Goal: Task Accomplishment & Management: Manage account settings

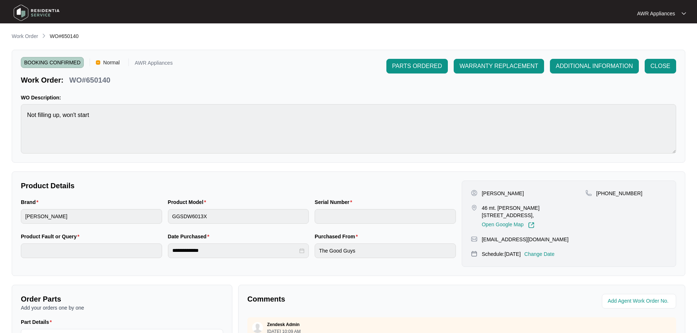
click at [18, 8] on img at bounding box center [36, 13] width 51 height 22
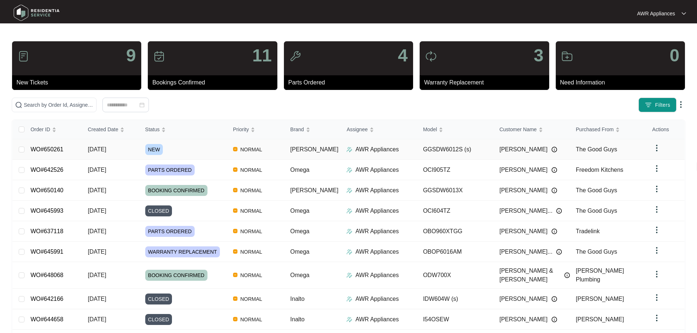
click at [104, 147] on span "[DATE]" at bounding box center [97, 149] width 18 height 6
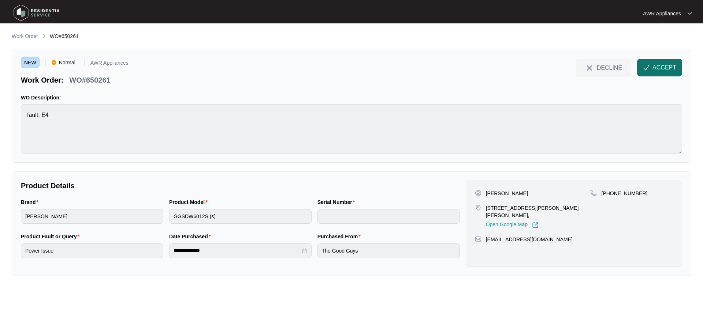
click at [665, 70] on span "ACCEPT" at bounding box center [664, 67] width 24 height 9
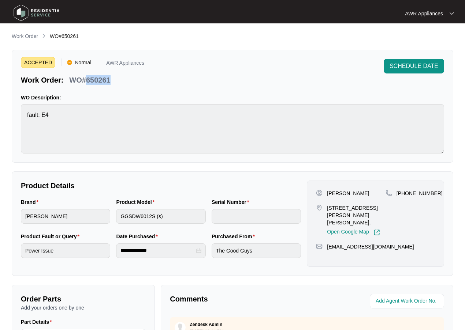
drag, startPoint x: 86, startPoint y: 79, endPoint x: 110, endPoint y: 78, distance: 23.8
click at [110, 78] on p "WO#650261" at bounding box center [89, 80] width 41 height 10
copy p "650261"
drag, startPoint x: 405, startPoint y: 193, endPoint x: 436, endPoint y: 189, distance: 31.0
click at [436, 189] on div "Digna Wilson 17 Stewart Drive, Oran Park, Open Google Map +61414640210 dee.wils…" at bounding box center [375, 224] width 137 height 86
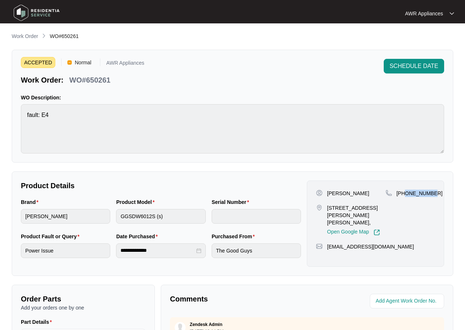
copy p "414640210"
drag, startPoint x: 326, startPoint y: 240, endPoint x: 394, endPoint y: 240, distance: 68.1
click at [394, 243] on div "[EMAIL_ADDRESS][DOMAIN_NAME]" at bounding box center [375, 246] width 119 height 7
copy p "[EMAIL_ADDRESS][DOMAIN_NAME]"
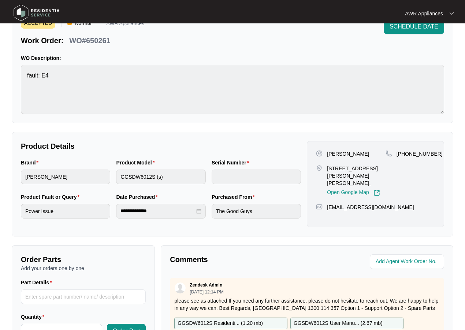
scroll to position [162, 0]
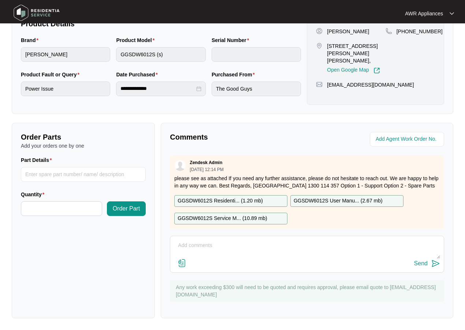
click at [216, 199] on p "GGSDW6012S Residenti... ( 1.20 mb )" at bounding box center [219, 201] width 85 height 8
drag, startPoint x: 216, startPoint y: 199, endPoint x: 260, endPoint y: 197, distance: 43.6
click at [216, 199] on p "GGSDW6012S Residenti... ( 1.20 mb )" at bounding box center [219, 201] width 85 height 8
click at [332, 200] on p "GGSDW6012S User Manu... ( 2.67 mb )" at bounding box center [337, 201] width 89 height 8
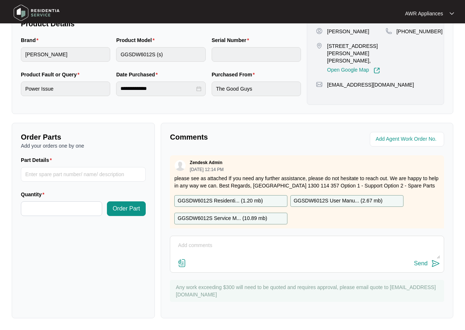
click at [220, 218] on p "GGSDW6012S Service M... ( 10.89 mb )" at bounding box center [221, 219] width 89 height 8
click at [220, 218] on div "Zendesk Admin 10/09/2025 at 12:14 PM please see as attached If you need any fur…" at bounding box center [307, 195] width 274 height 79
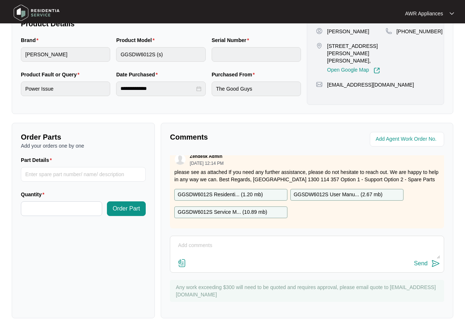
click at [199, 209] on p "GGSDW6012S Service M... ( 10.89 mb )" at bounding box center [221, 213] width 89 height 8
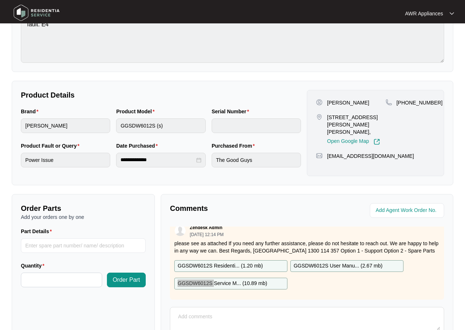
scroll to position [89, 0]
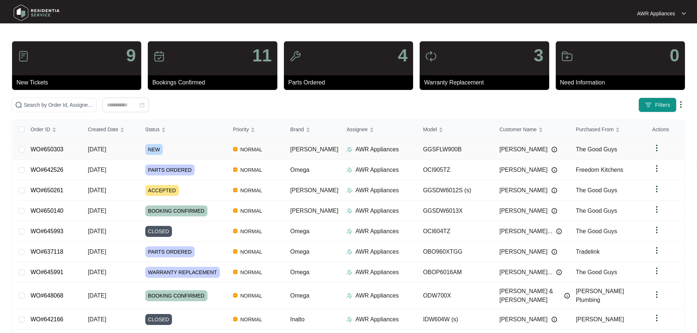
click at [138, 153] on td "[DATE]" at bounding box center [110, 149] width 57 height 20
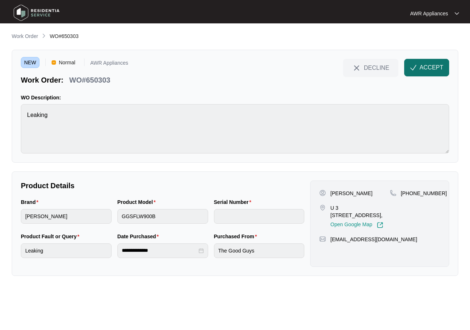
click at [423, 67] on span "ACCEPT" at bounding box center [432, 67] width 24 height 9
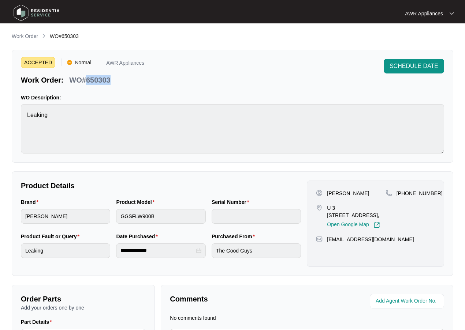
drag, startPoint x: 85, startPoint y: 80, endPoint x: 111, endPoint y: 79, distance: 25.6
click at [111, 79] on div "WO#650303" at bounding box center [89, 78] width 47 height 13
copy p "650303"
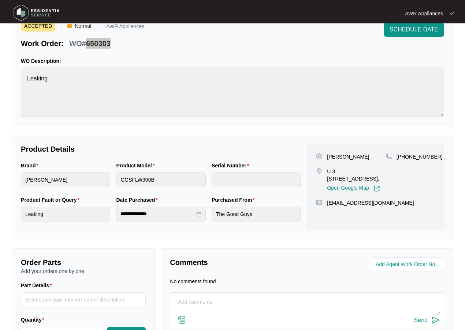
scroll to position [73, 0]
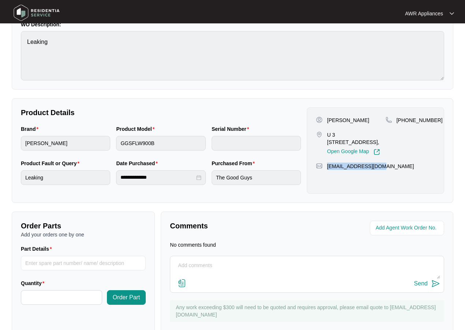
drag, startPoint x: 327, startPoint y: 168, endPoint x: 388, endPoint y: 165, distance: 61.2
click at [388, 165] on div "[EMAIL_ADDRESS][DOMAIN_NAME]" at bounding box center [375, 166] width 119 height 7
copy p "[EMAIL_ADDRESS][DOMAIN_NAME]"
drag, startPoint x: 404, startPoint y: 119, endPoint x: 432, endPoint y: 118, distance: 27.8
click at [433, 118] on div "[PHONE_NUMBER]" at bounding box center [409, 120] width 49 height 7
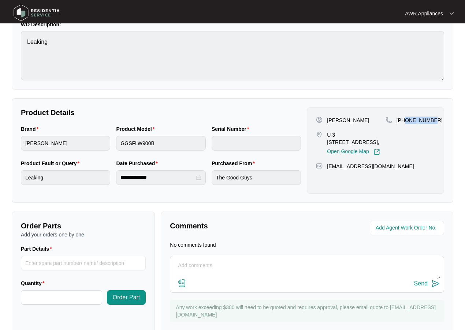
copy p "451442408"
drag, startPoint x: 326, startPoint y: 121, endPoint x: 366, endPoint y: 121, distance: 40.6
click at [366, 121] on div "[PERSON_NAME]" at bounding box center [350, 120] width 69 height 7
copy p "[PERSON_NAME]"
drag, startPoint x: 326, startPoint y: 133, endPoint x: 378, endPoint y: 144, distance: 53.1
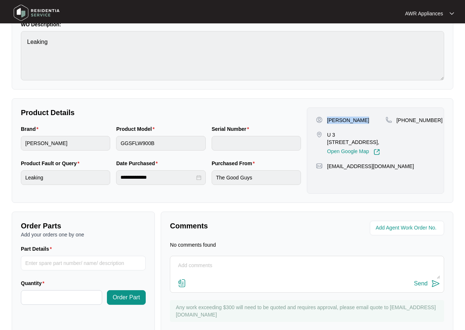
click at [378, 144] on div "U 3 [STREET_ADDRESS], Open Google Map" at bounding box center [350, 143] width 69 height 24
copy p "U 3 [STREET_ADDRESS],"
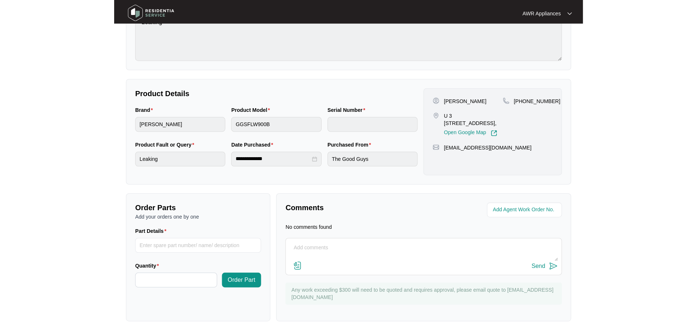
scroll to position [83, 0]
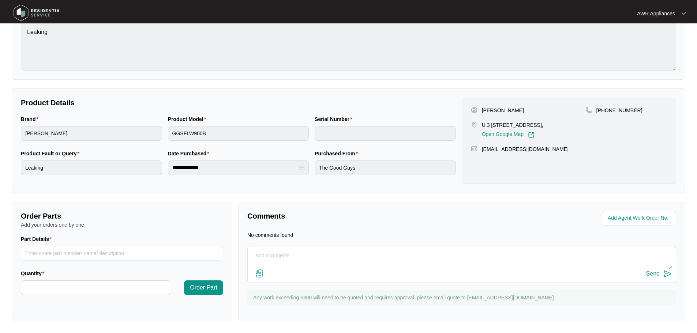
click at [21, 10] on img at bounding box center [36, 13] width 51 height 22
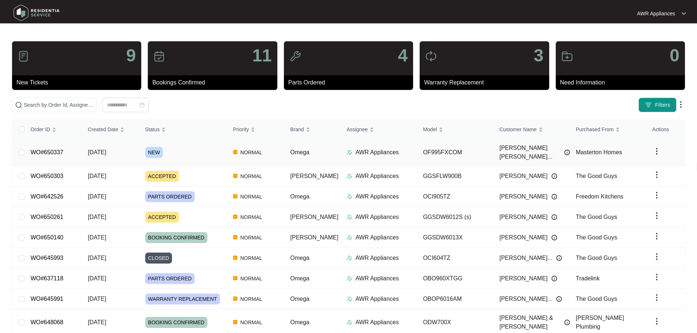
click at [106, 149] on span "[DATE]" at bounding box center [97, 152] width 18 height 6
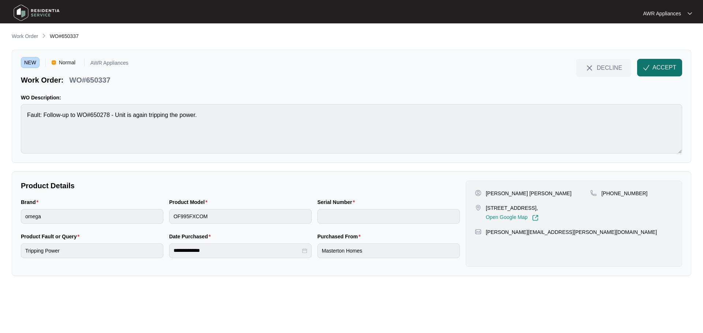
click at [655, 66] on span "ACCEPT" at bounding box center [664, 67] width 24 height 9
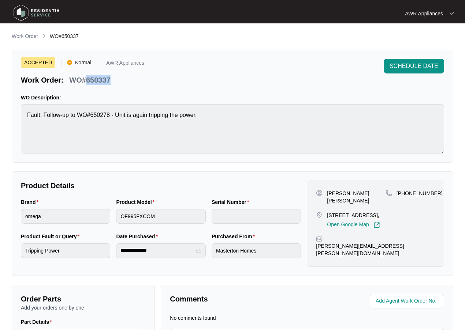
drag, startPoint x: 85, startPoint y: 79, endPoint x: 112, endPoint y: 79, distance: 27.1
click at [112, 79] on div "WO#650337" at bounding box center [89, 78] width 47 height 13
copy p "650337"
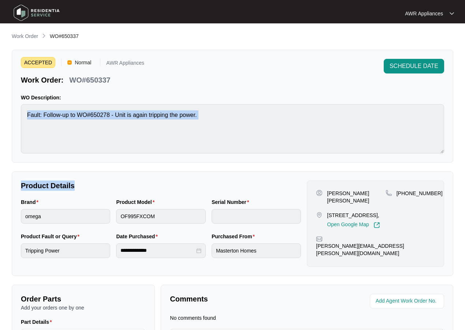
click at [102, 167] on div "**********" at bounding box center [232, 222] width 441 height 380
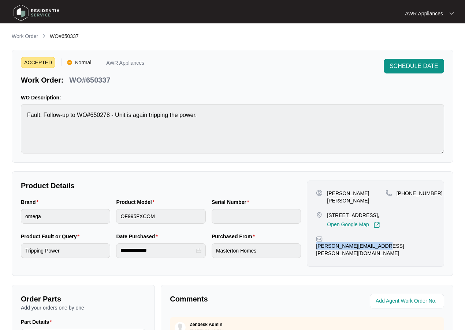
drag, startPoint x: 326, startPoint y: 239, endPoint x: 395, endPoint y: 236, distance: 69.6
click at [395, 236] on div "[PERSON_NAME][EMAIL_ADDRESS][PERSON_NAME][DOMAIN_NAME]" at bounding box center [375, 246] width 119 height 21
copy p "[PERSON_NAME][EMAIL_ADDRESS][PERSON_NAME][DOMAIN_NAME]"
drag, startPoint x: 404, startPoint y: 193, endPoint x: 434, endPoint y: 190, distance: 30.1
click at [434, 190] on div "[PHONE_NUMBER]" at bounding box center [409, 193] width 49 height 7
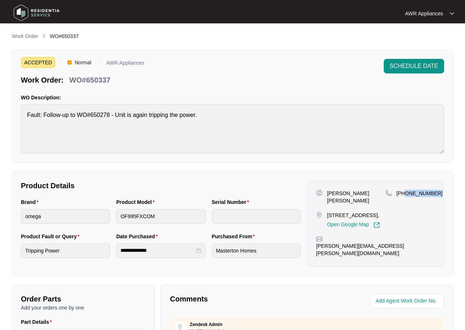
copy p "408 627 446"
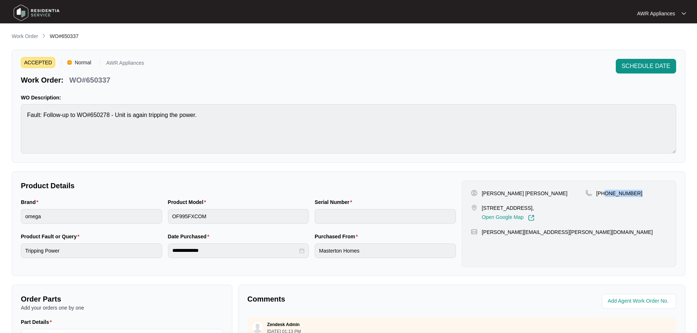
click at [23, 14] on img at bounding box center [36, 13] width 51 height 22
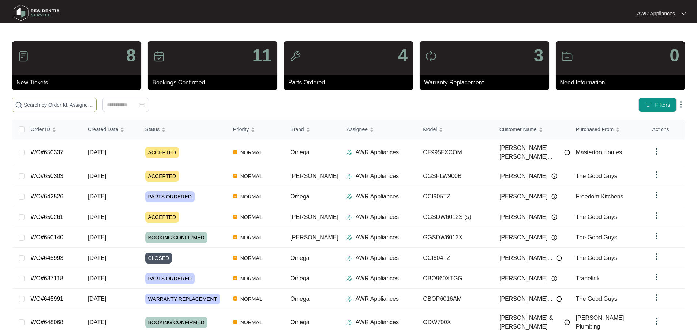
paste input "650261"
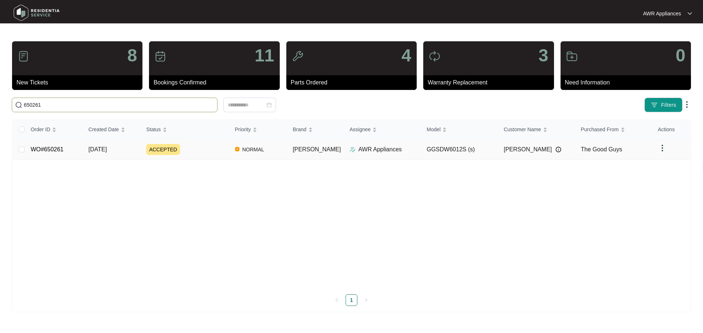
type input "650261"
click at [127, 150] on td "[DATE]" at bounding box center [112, 149] width 58 height 20
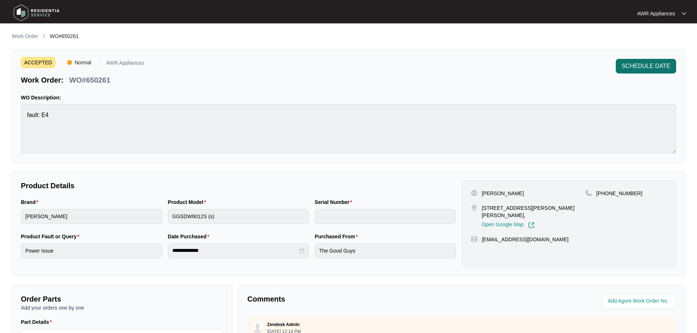
click at [636, 70] on span "SCHEDULE DATE" at bounding box center [646, 66] width 49 height 9
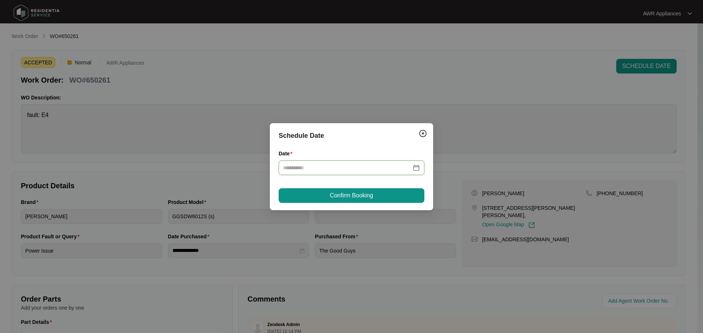
click at [336, 168] on input "Date" at bounding box center [347, 168] width 128 height 8
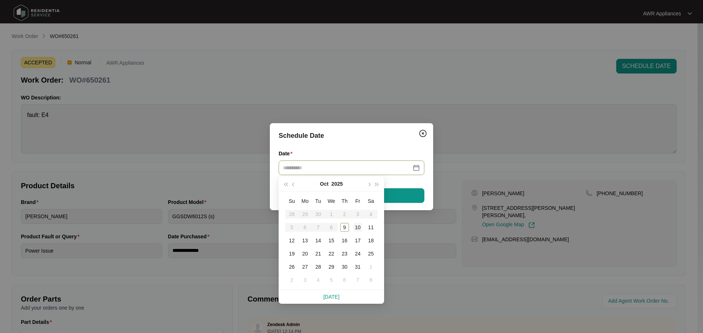
click at [357, 227] on div "10" at bounding box center [357, 227] width 9 height 9
type input "**********"
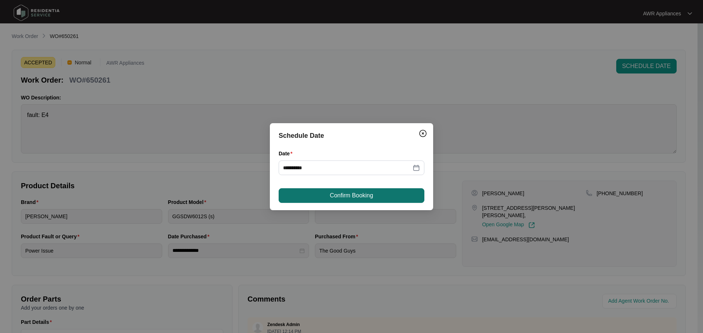
click at [349, 198] on span "Confirm Booking" at bounding box center [351, 195] width 43 height 9
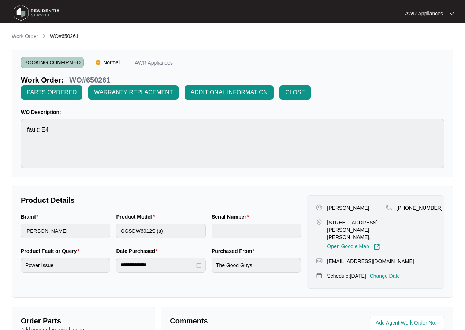
click at [18, 15] on img at bounding box center [36, 13] width 51 height 22
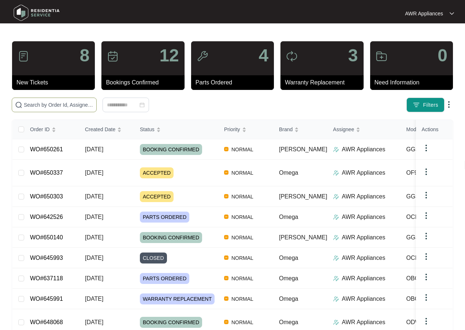
paste input "650337"
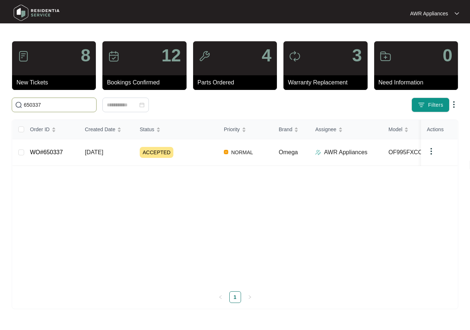
type input "650337"
click at [93, 152] on div "Order ID Created Date Status Priority Brand Assignee Model Customer Name Purcha…" at bounding box center [234, 211] width 445 height 183
click at [44, 149] on link "WO#650337" at bounding box center [46, 152] width 33 height 6
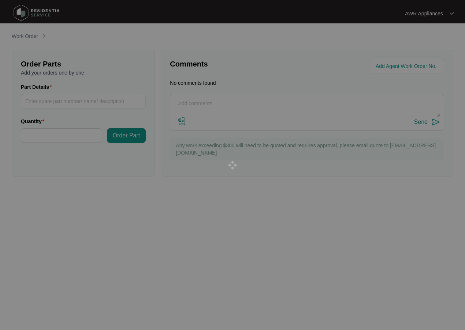
click at [44, 147] on div at bounding box center [232, 165] width 465 height 330
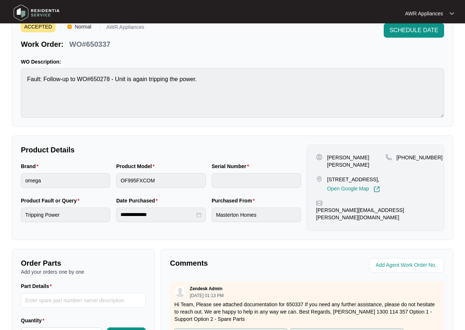
scroll to position [37, 0]
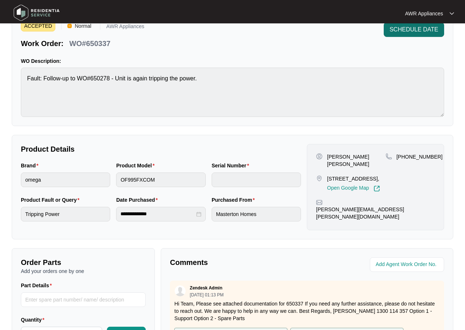
click at [408, 29] on span "SCHEDULE DATE" at bounding box center [413, 29] width 49 height 9
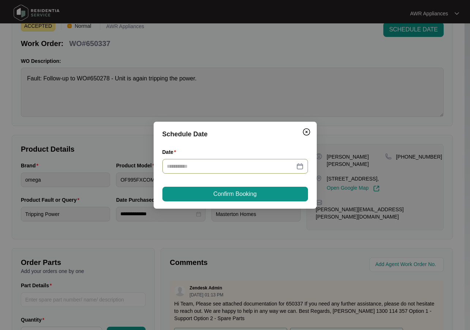
click at [254, 164] on input "Date" at bounding box center [231, 166] width 128 height 8
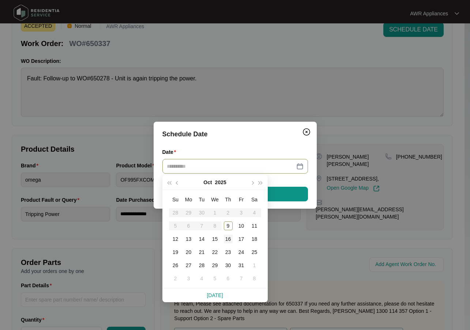
click at [229, 240] on div "16" at bounding box center [228, 239] width 9 height 9
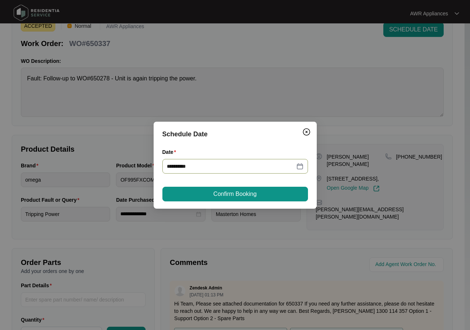
type input "**********"
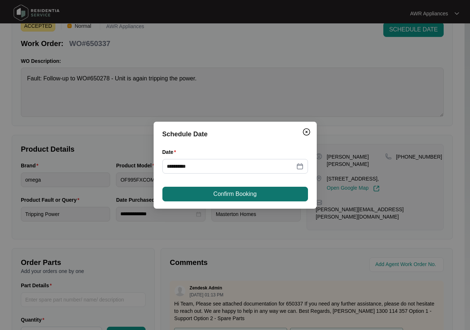
click at [231, 195] on span "Confirm Booking" at bounding box center [234, 194] width 43 height 9
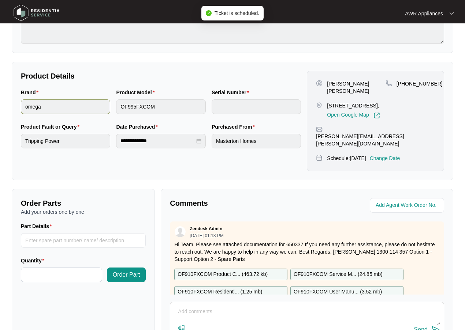
scroll to position [177, 0]
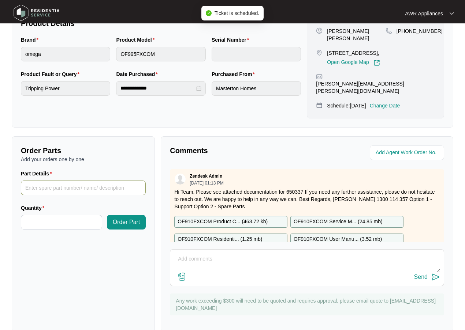
click at [41, 181] on input "Part Details" at bounding box center [83, 188] width 125 height 15
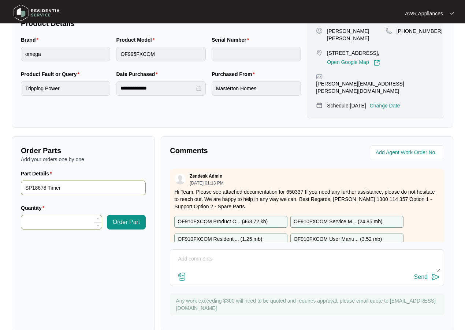
type input "SP18678 Timer"
click at [33, 216] on input "Quantity" at bounding box center [61, 223] width 81 height 14
type input "*"
click at [122, 218] on span "Order Part" at bounding box center [126, 222] width 27 height 9
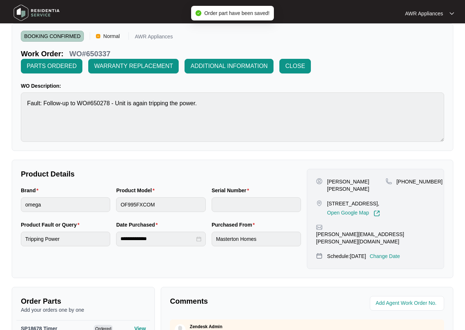
scroll to position [0, 0]
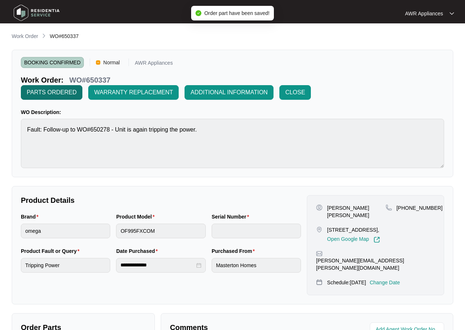
click at [39, 93] on span "PARTS ORDERED" at bounding box center [52, 92] width 50 height 9
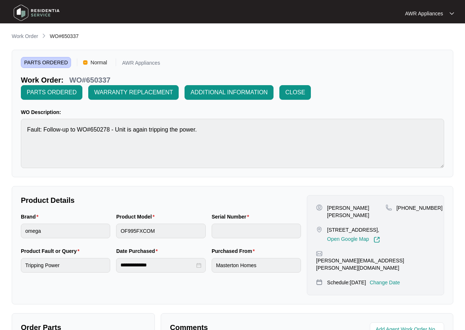
click at [15, 11] on img at bounding box center [36, 13] width 51 height 22
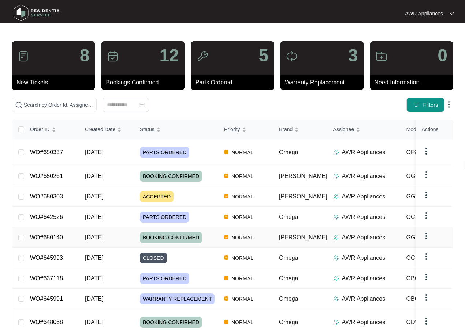
click at [56, 234] on td "WO#650140" at bounding box center [51, 238] width 55 height 20
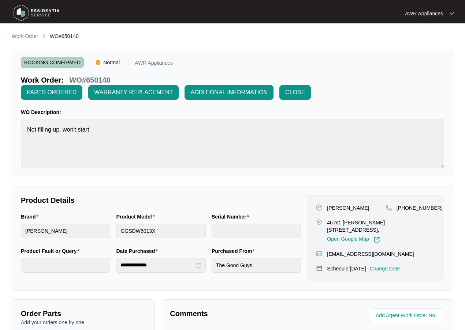
scroll to position [37, 0]
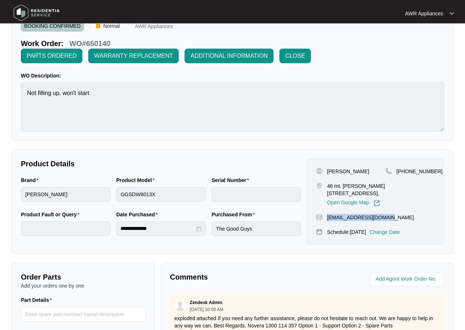
drag, startPoint x: 326, startPoint y: 218, endPoint x: 396, endPoint y: 216, distance: 70.3
click at [396, 216] on div "[EMAIL_ADDRESS][DOMAIN_NAME]" at bounding box center [375, 217] width 119 height 7
copy p "[EMAIL_ADDRESS][DOMAIN_NAME]"
drag, startPoint x: 405, startPoint y: 172, endPoint x: 431, endPoint y: 170, distance: 26.4
click at [431, 170] on div "[PHONE_NUMBER]" at bounding box center [409, 171] width 49 height 7
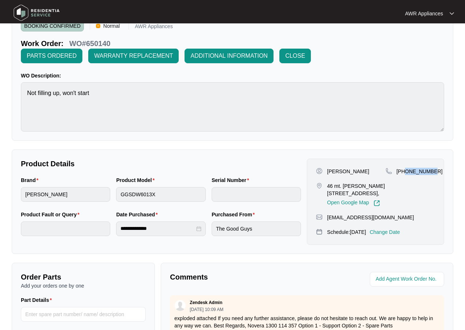
copy p "430444443"
click at [18, 12] on img at bounding box center [36, 13] width 51 height 22
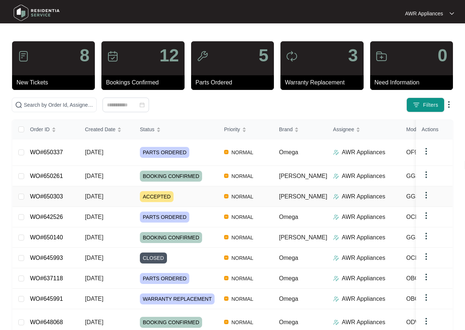
click at [91, 194] on span "[DATE]" at bounding box center [94, 197] width 18 height 6
